Goal: Transaction & Acquisition: Purchase product/service

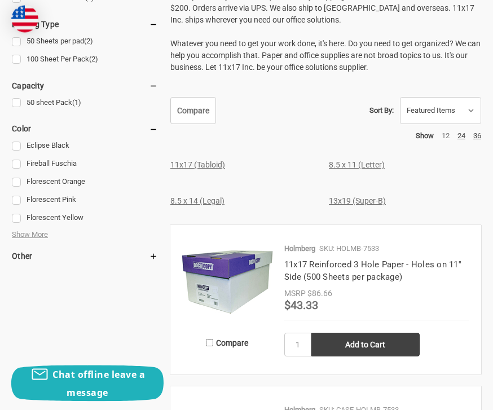
scroll to position [553, 0]
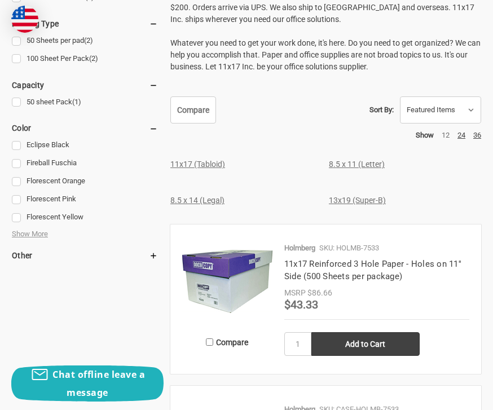
click at [19, 164] on link "Fireball Fuschia" at bounding box center [85, 163] width 146 height 15
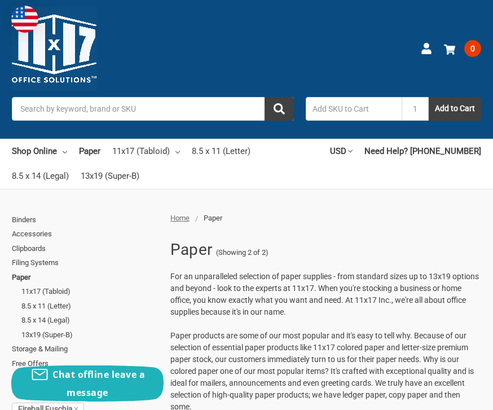
click at [23, 166] on link "8.5 x 14 (Legal)" at bounding box center [40, 176] width 57 height 25
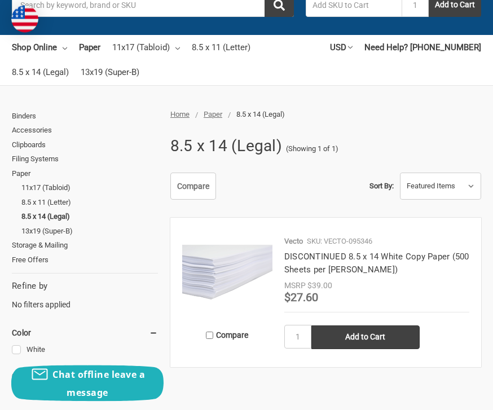
scroll to position [104, 0]
click at [70, 186] on link "11x17 (Tabloid)" at bounding box center [89, 187] width 136 height 15
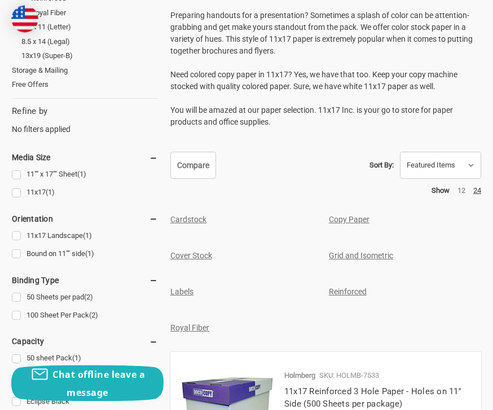
scroll to position [379, 0]
click at [190, 232] on div "Cardstock Copy Paper Cover Stock Grid and Isometric Labels Reinforced Royal Fib…" at bounding box center [316, 280] width 317 height 144
click at [187, 219] on link "Cardstock" at bounding box center [188, 219] width 36 height 9
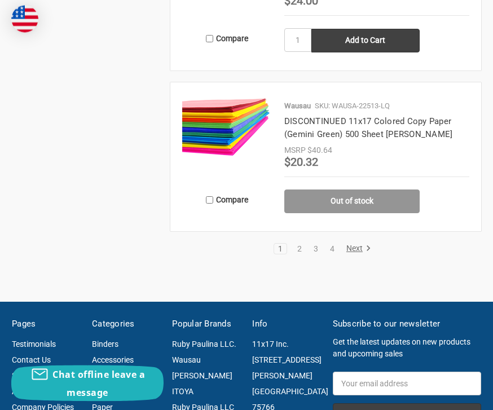
scroll to position [2356, 0]
click at [304, 253] on link "2" at bounding box center [299, 249] width 12 height 8
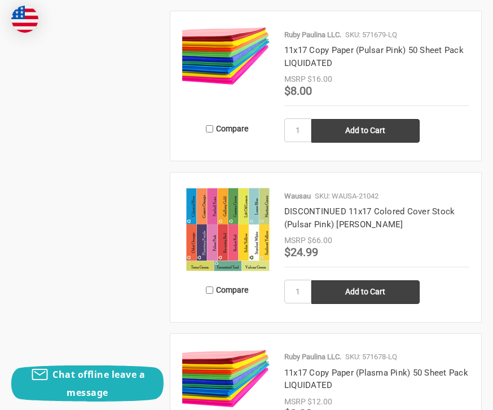
scroll to position [1006, 0]
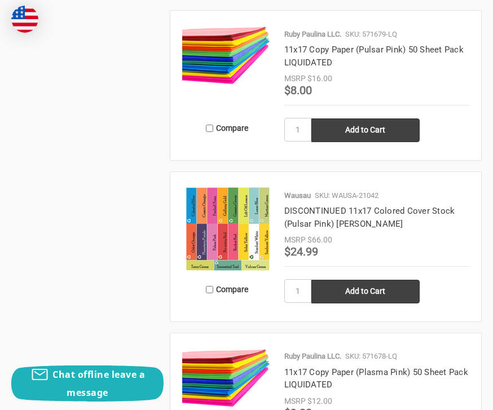
click at [448, 246] on div "Price Now $24.99" at bounding box center [376, 253] width 185 height 14
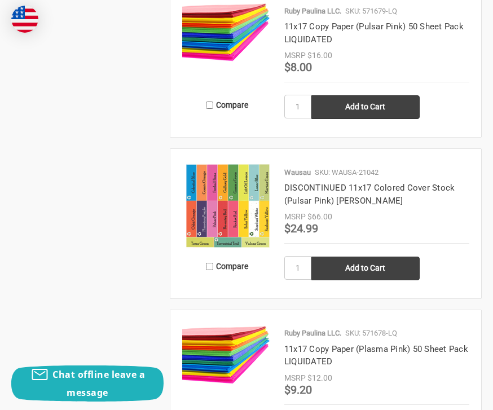
scroll to position [1026, 0]
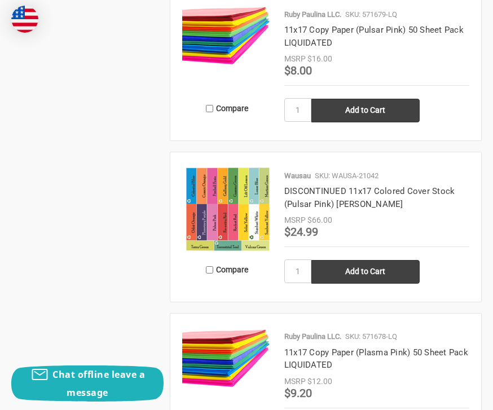
click at [432, 218] on div "MSRP $66.00" at bounding box center [376, 220] width 185 height 12
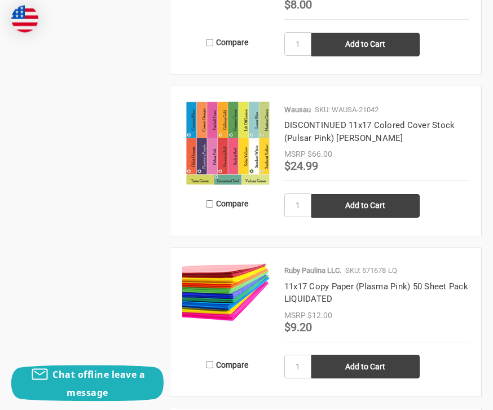
scroll to position [1091, 0]
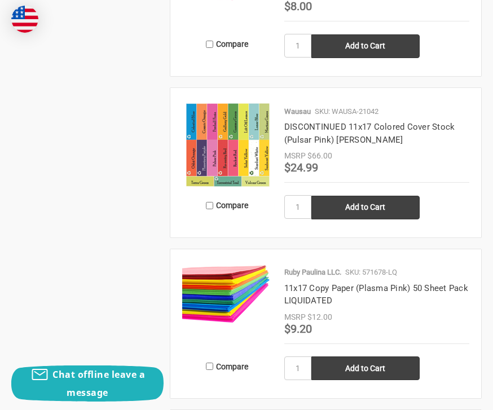
click at [374, 206] on input "Add to Cart" at bounding box center [365, 208] width 108 height 24
type input "Add to Cart"
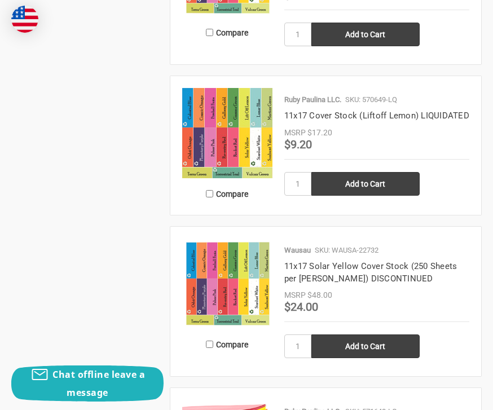
scroll to position [1897, 0]
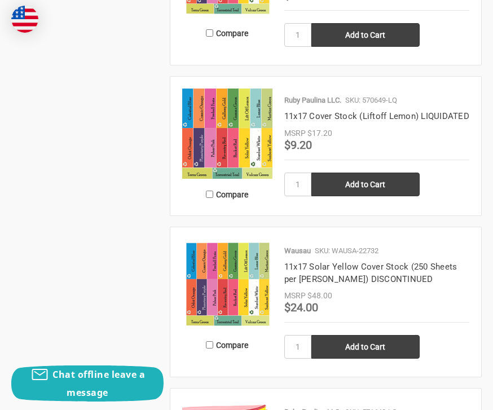
click at [476, 172] on article "Compare Ruby Paulina LLC. SKU: 570649-LQ 11x17 Cover Stock (Liftoff Lemon) LIQU…" at bounding box center [325, 146] width 311 height 139
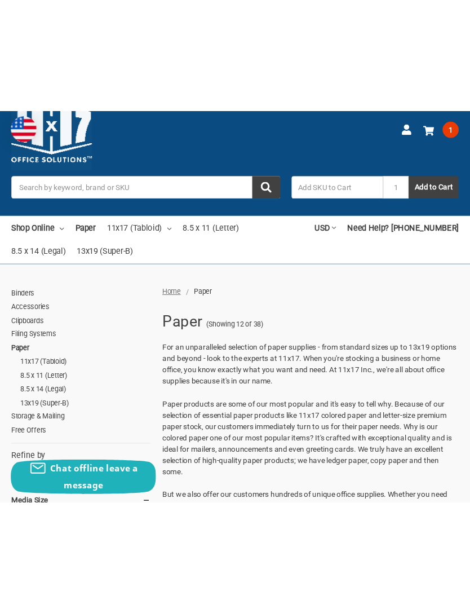
scroll to position [0, 0]
